Goal: Communication & Community: Participate in discussion

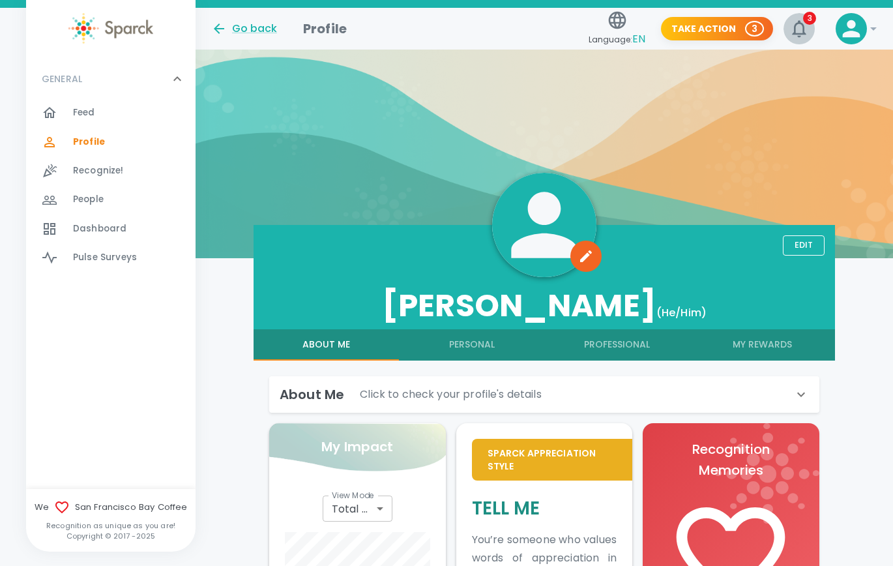
click at [574, 36] on icon "button" at bounding box center [799, 28] width 21 height 21
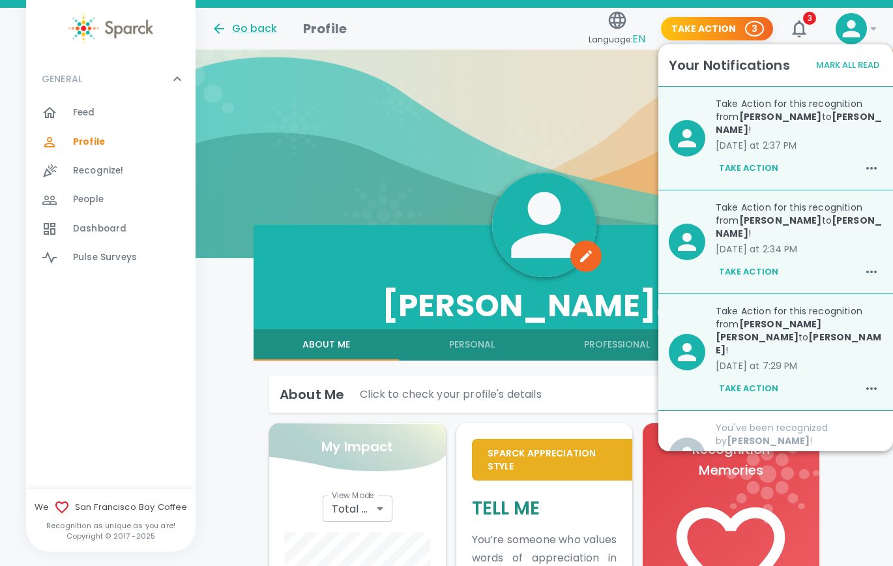
click at [574, 32] on button "3" at bounding box center [799, 28] width 31 height 31
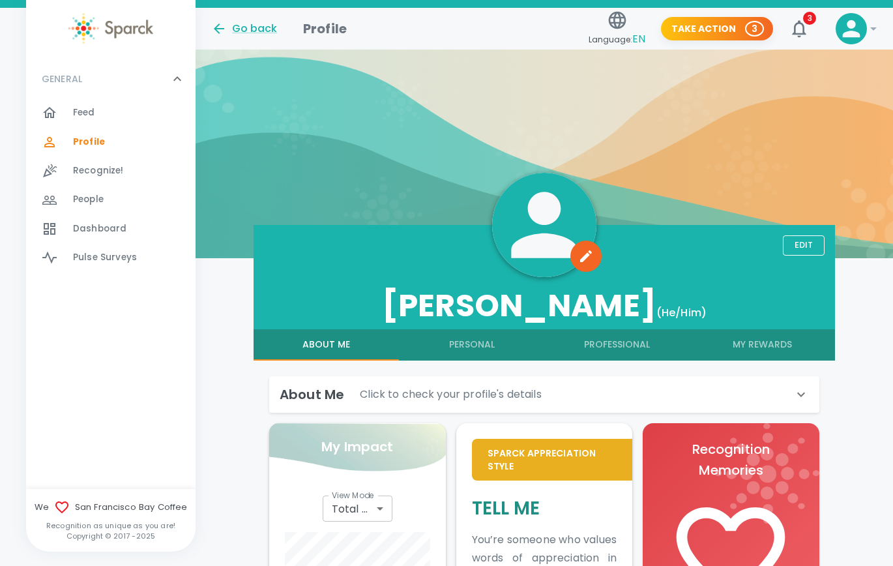
click at [574, 31] on p "3" at bounding box center [755, 28] width 6 height 13
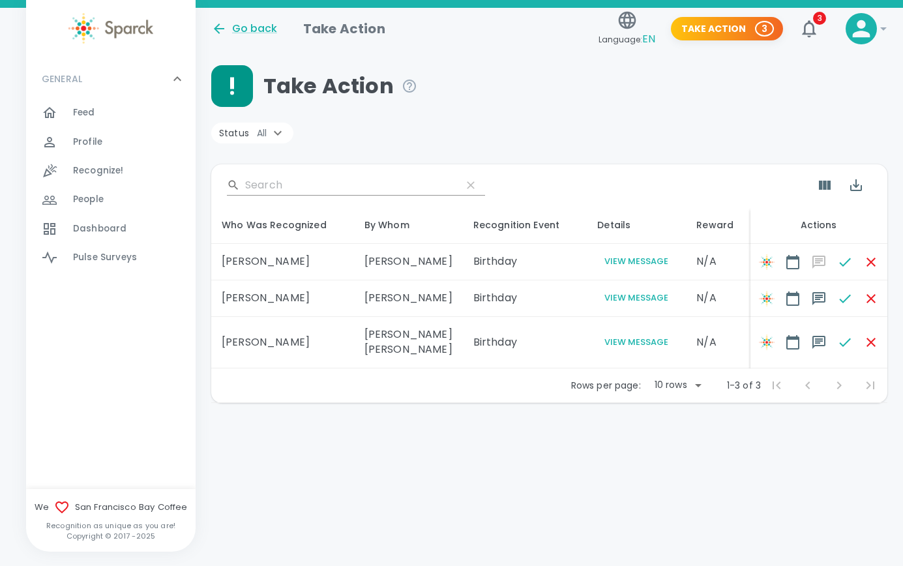
click at [113, 116] on div "Feed 0" at bounding box center [134, 113] width 123 height 18
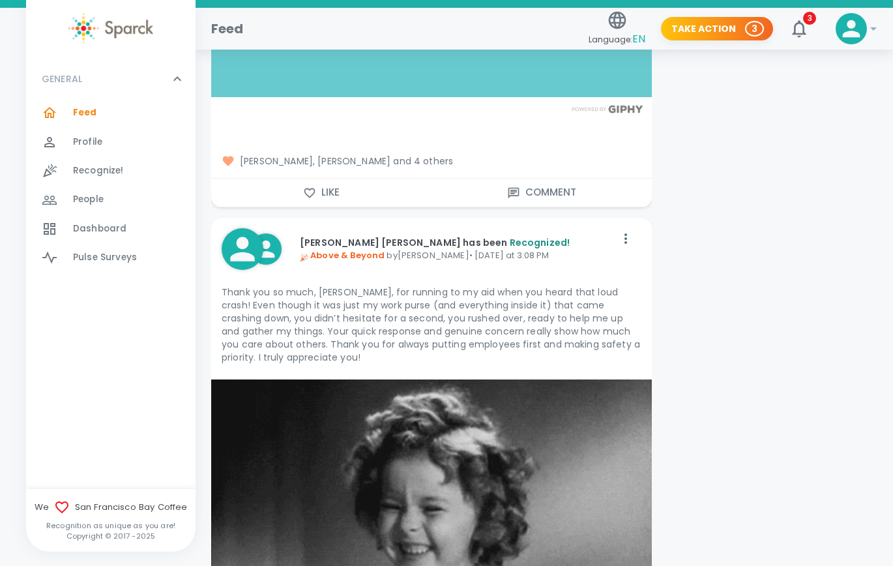
scroll to position [2477, 0]
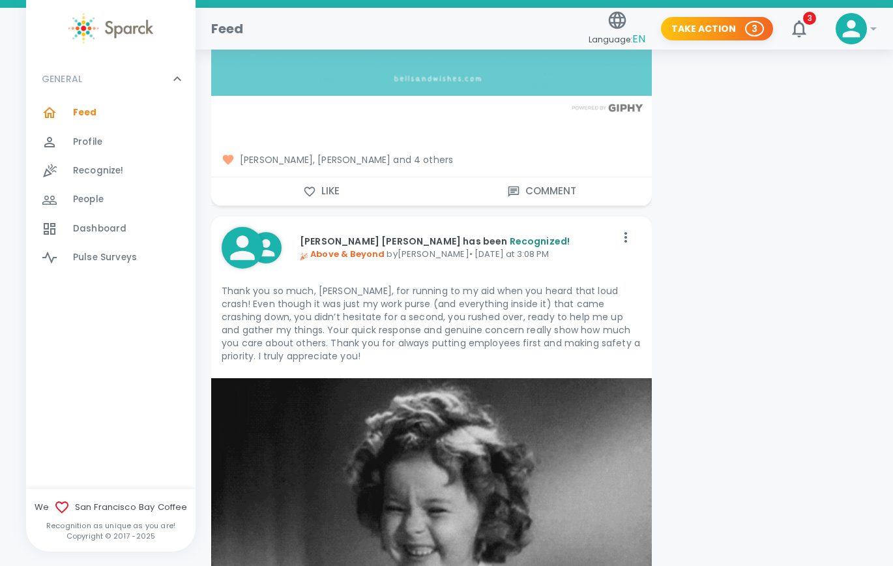
click at [421, 160] on span "[PERSON_NAME], [PERSON_NAME] and 4 others" at bounding box center [432, 159] width 420 height 13
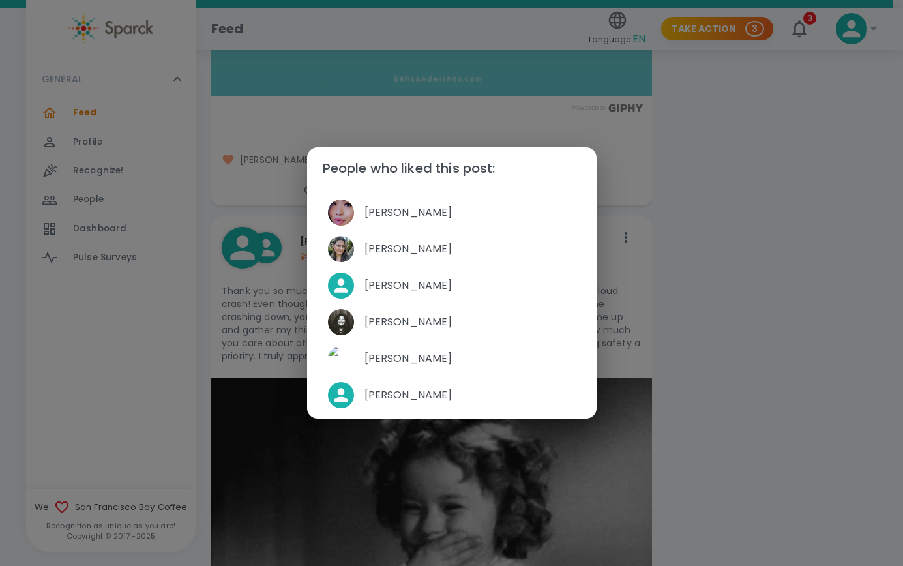
click at [574, 245] on div "People who liked this post: [PERSON_NAME] [PERSON_NAME] [PERSON_NAME] [PERSON_N…" at bounding box center [451, 283] width 903 height 566
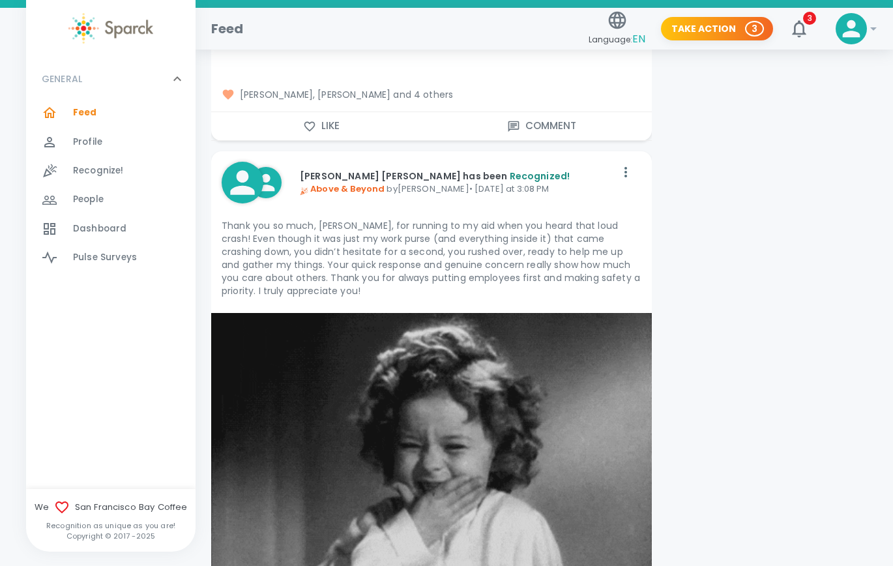
scroll to position [2998, 0]
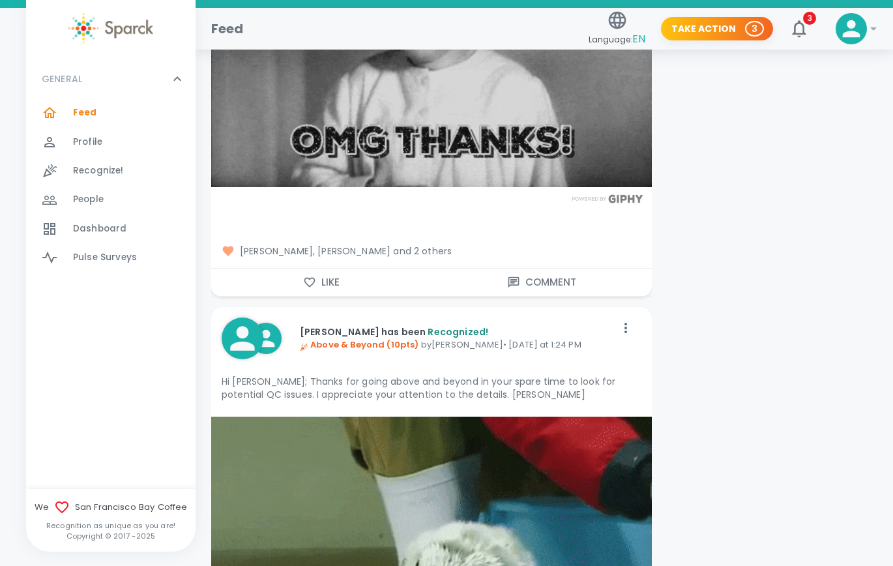
click at [330, 280] on button "Like" at bounding box center [321, 282] width 220 height 27
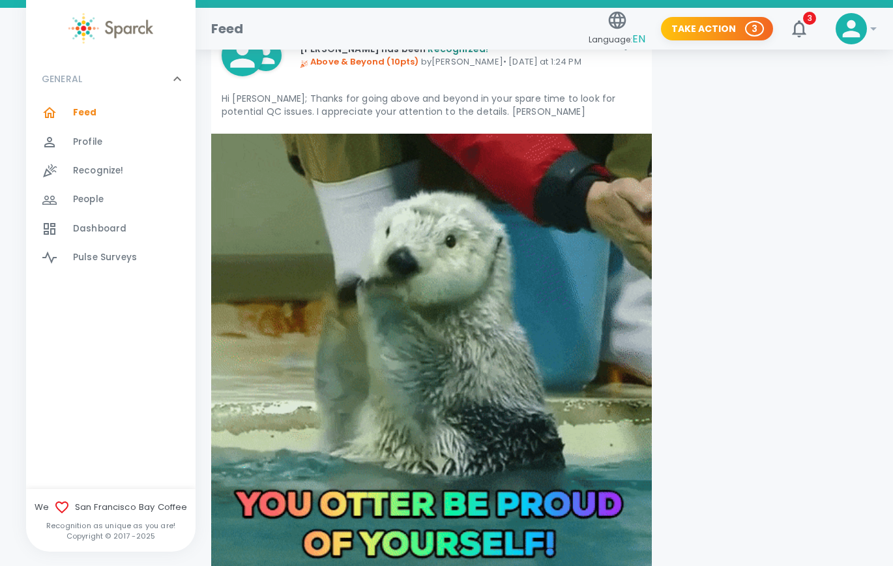
scroll to position [3455, 0]
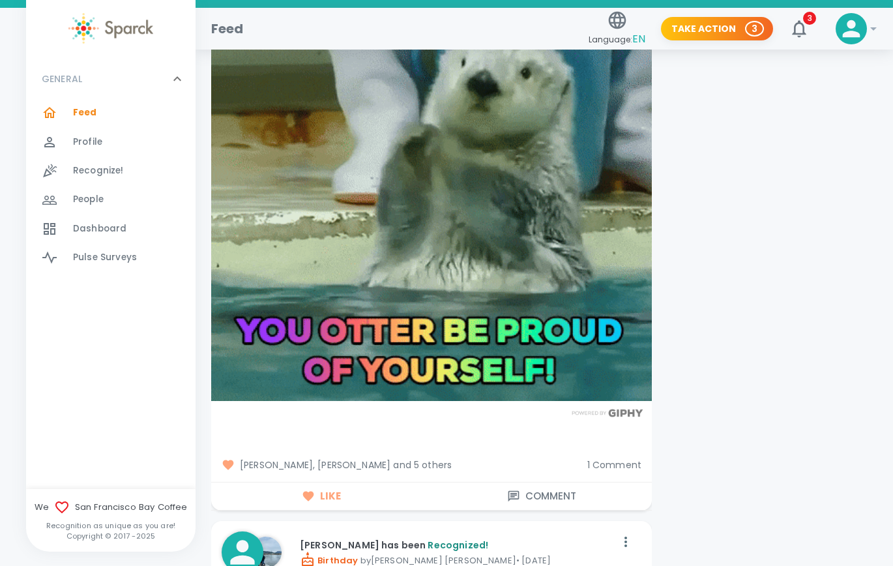
click at [397, 302] on span "[PERSON_NAME], [PERSON_NAME] and 5 others" at bounding box center [399, 464] width 355 height 13
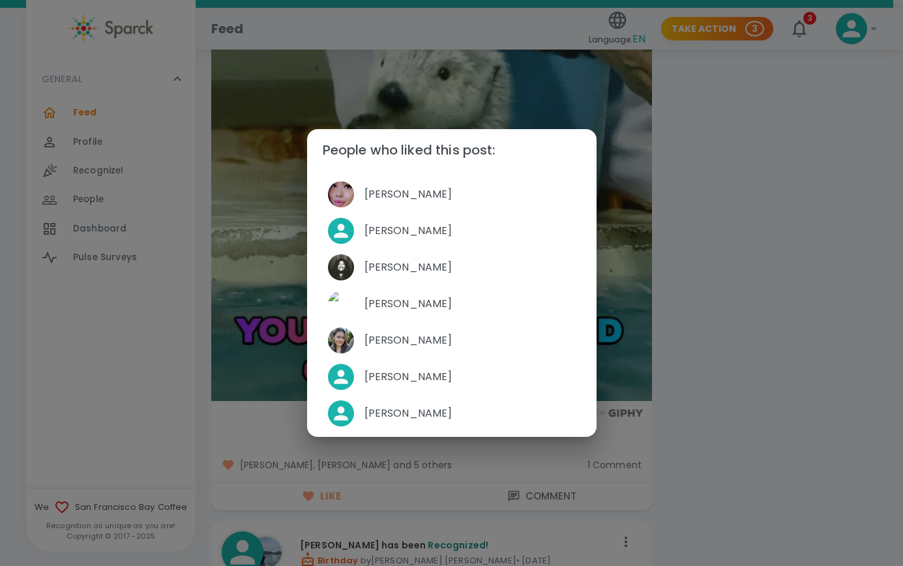
click at [574, 302] on div "People who liked this post: [PERSON_NAME] [PERSON_NAME] [PERSON_NAME] [PERSON_N…" at bounding box center [451, 283] width 903 height 566
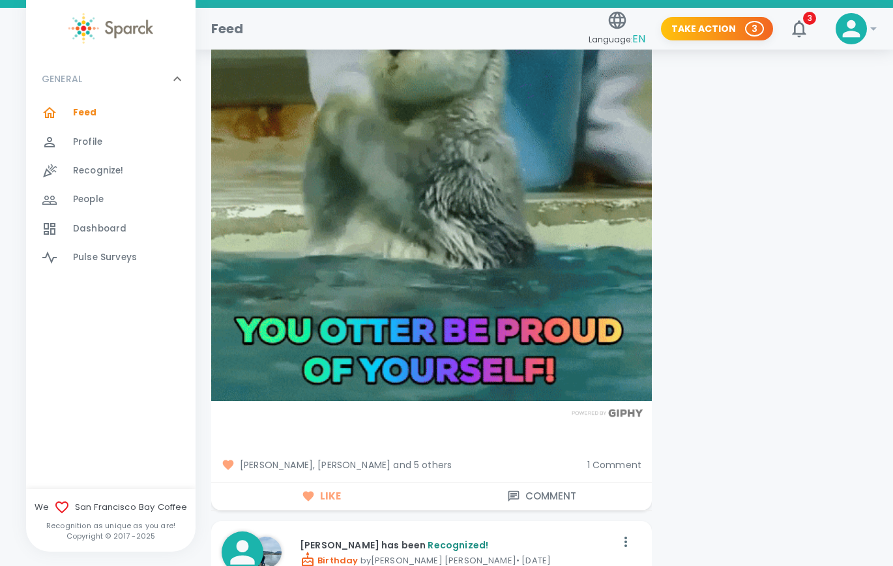
click at [574, 302] on span "1 Comment" at bounding box center [614, 464] width 54 height 13
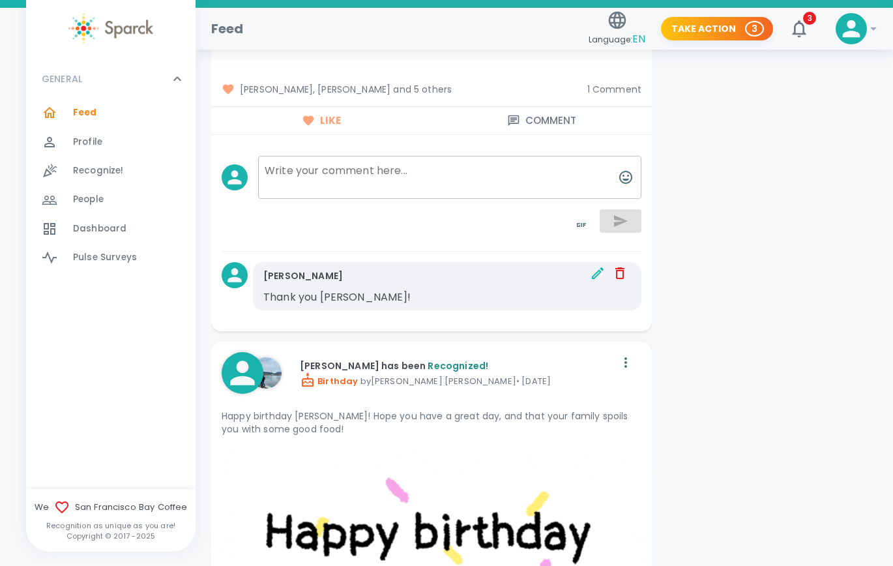
scroll to position [3846, 0]
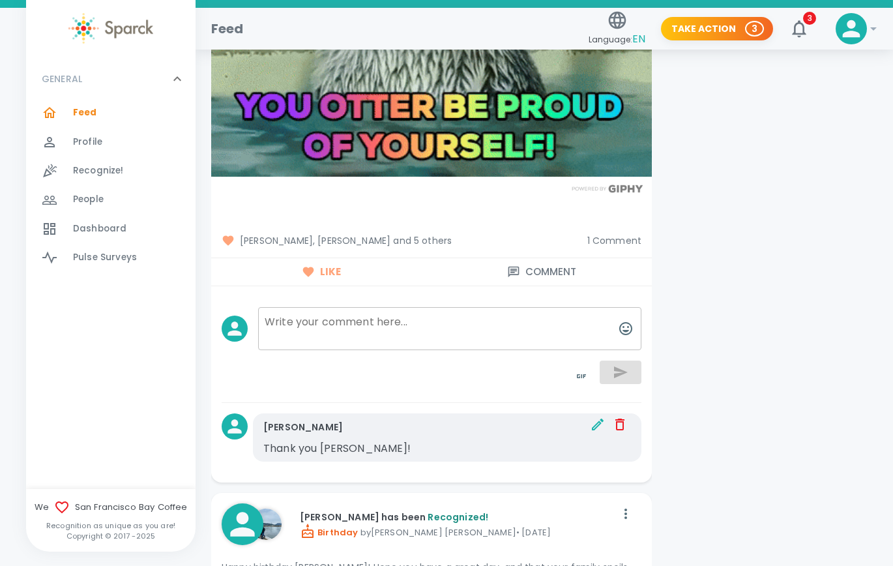
scroll to position [3520, 0]
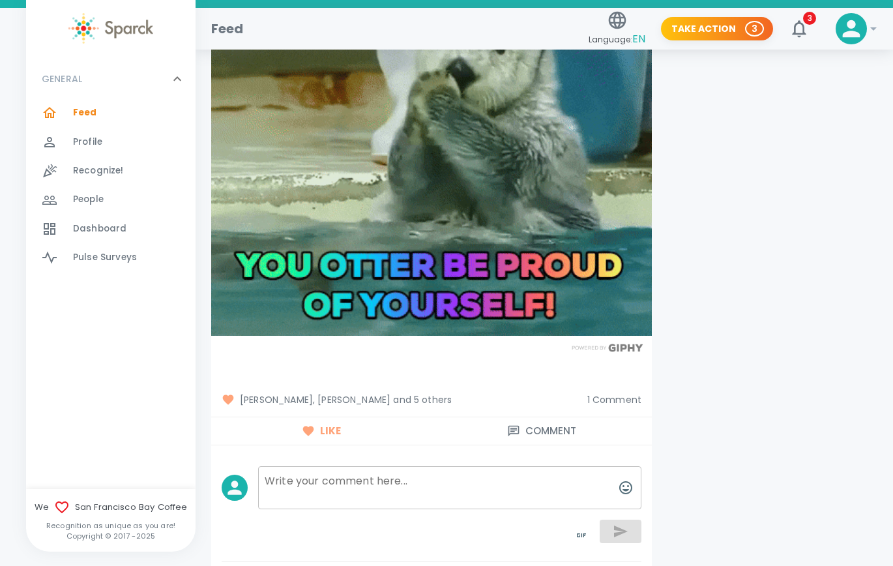
click at [574, 302] on span "1 Comment" at bounding box center [614, 399] width 54 height 13
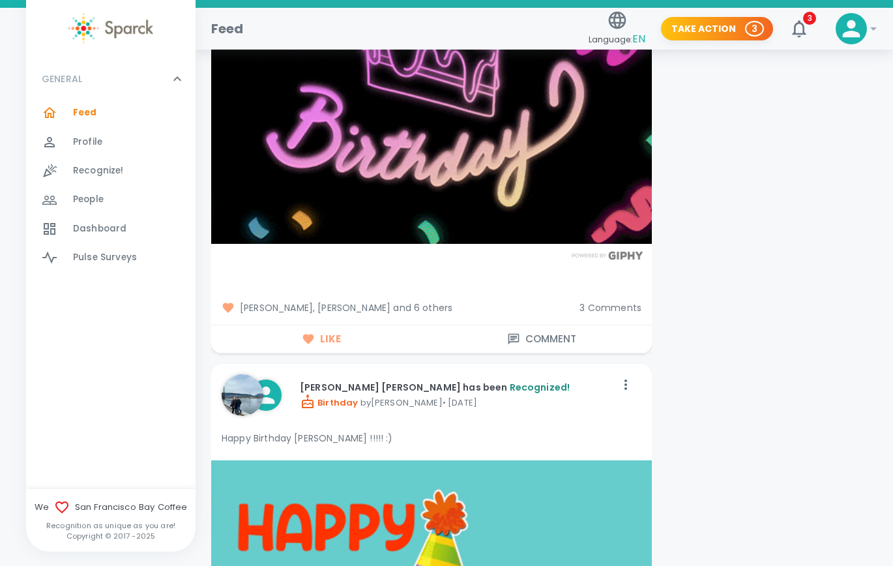
scroll to position [4954, 0]
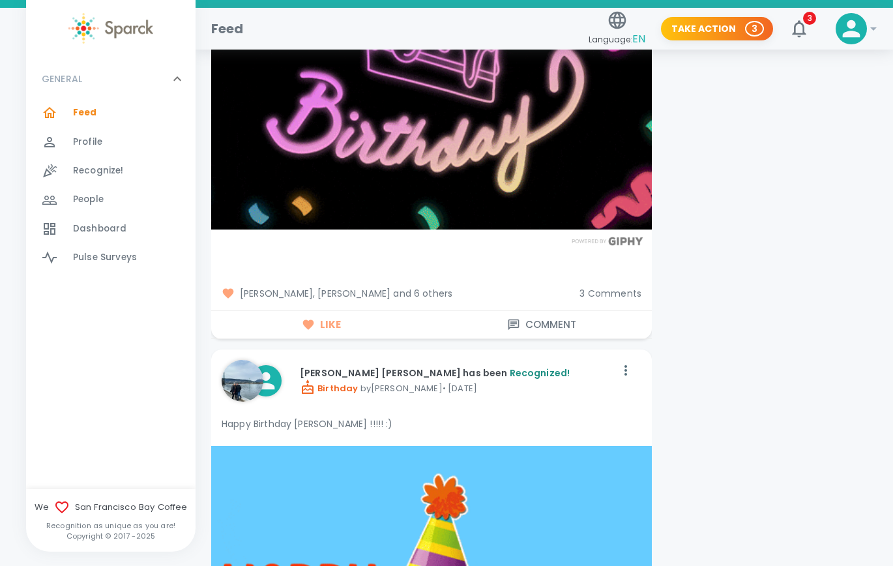
click at [387, 291] on span "[PERSON_NAME], [PERSON_NAME] and 6 others" at bounding box center [395, 293] width 347 height 13
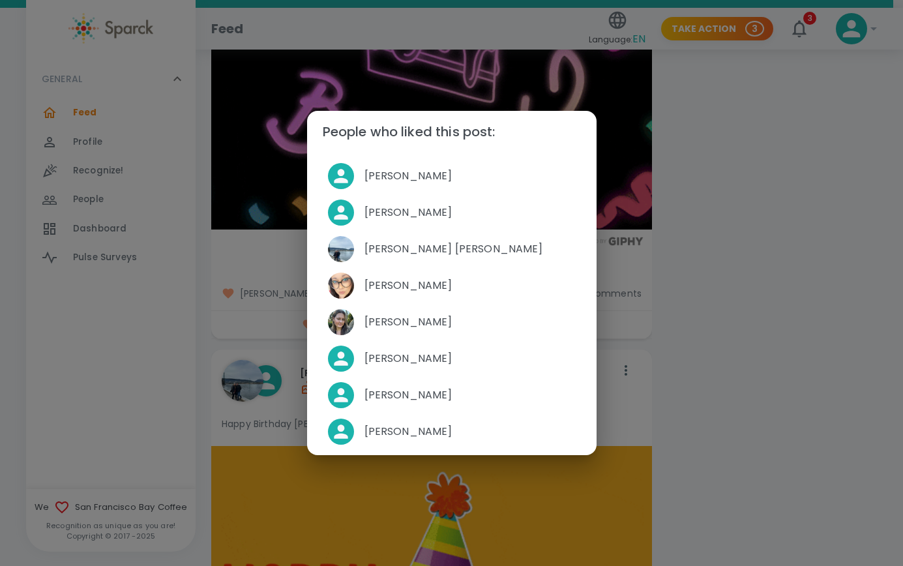
click at [574, 254] on div "People who liked this post: [PERSON_NAME] [PERSON_NAME] [PERSON_NAME] [PERSON_N…" at bounding box center [451, 283] width 903 height 566
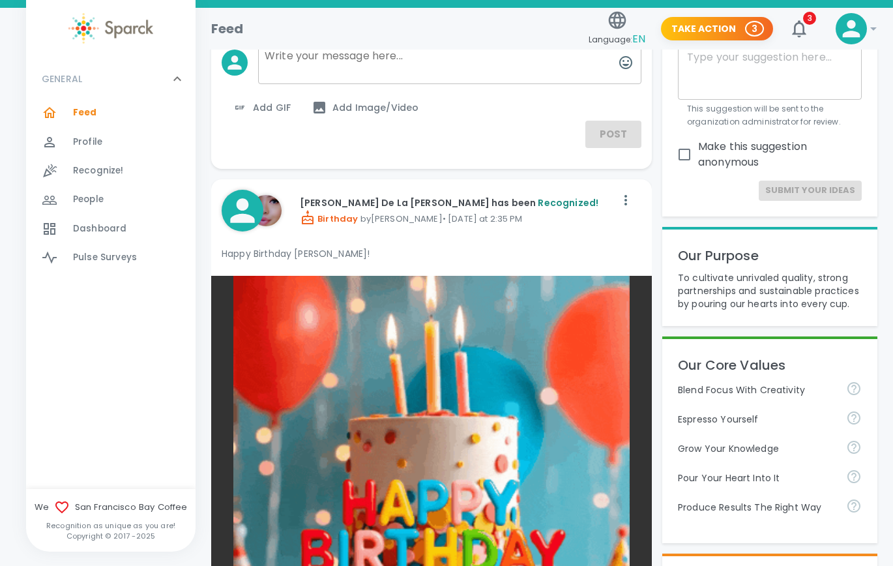
scroll to position [0, 0]
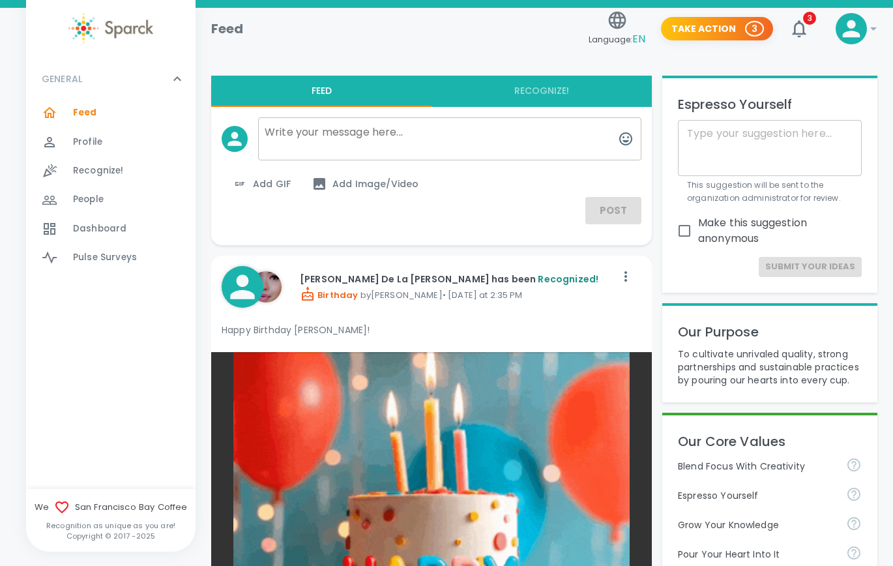
click at [574, 29] on icon "button" at bounding box center [799, 28] width 21 height 21
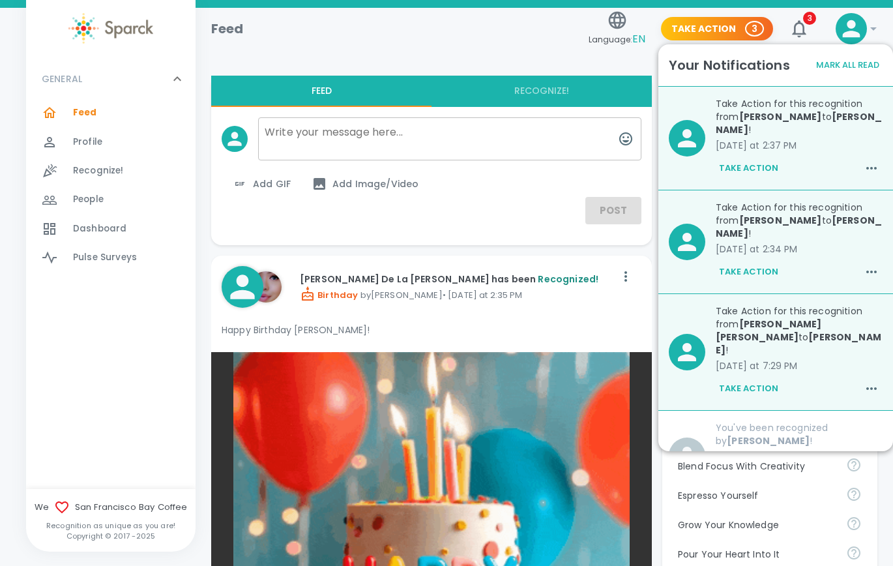
click at [574, 68] on button "Mark All Read" at bounding box center [848, 65] width 70 height 20
